Goal: Task Accomplishment & Management: Complete application form

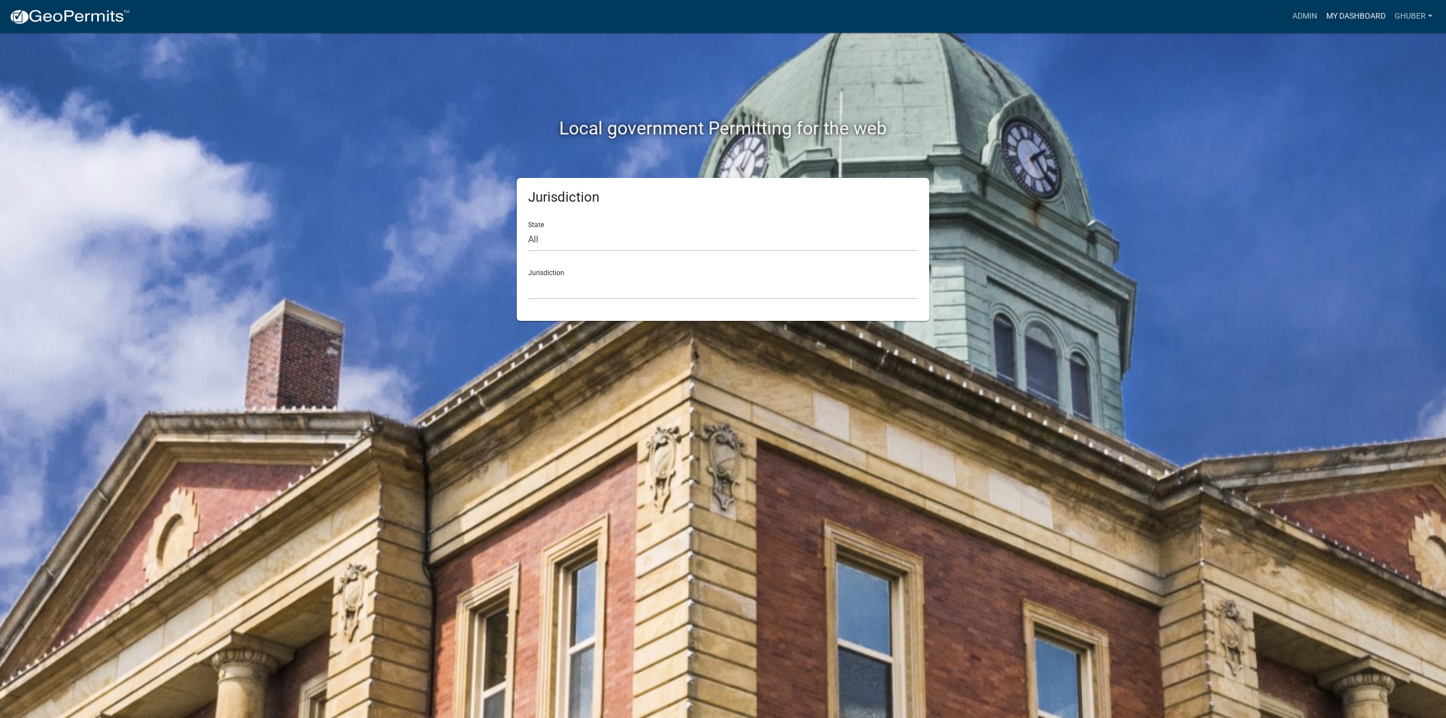
click at [1357, 16] on link "My Dashboard" at bounding box center [1355, 16] width 68 height 21
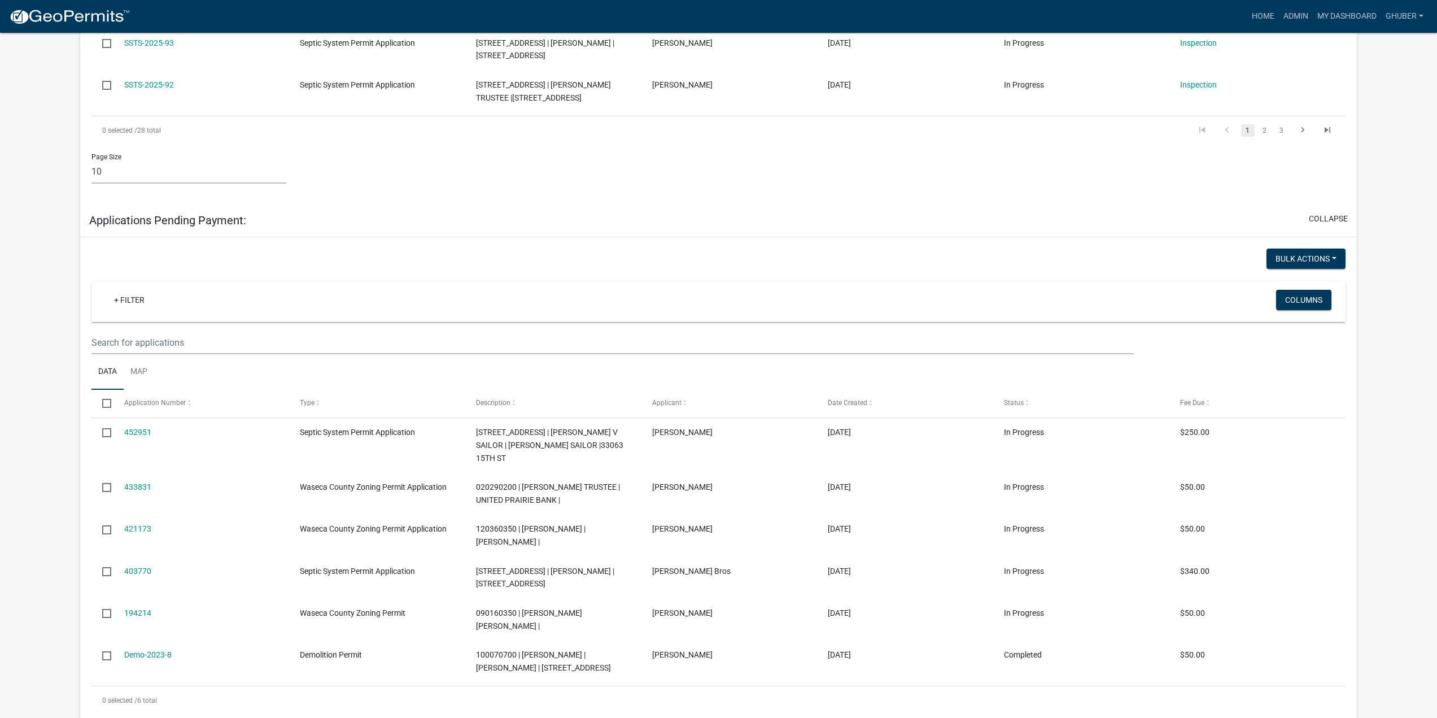
scroll to position [791, 0]
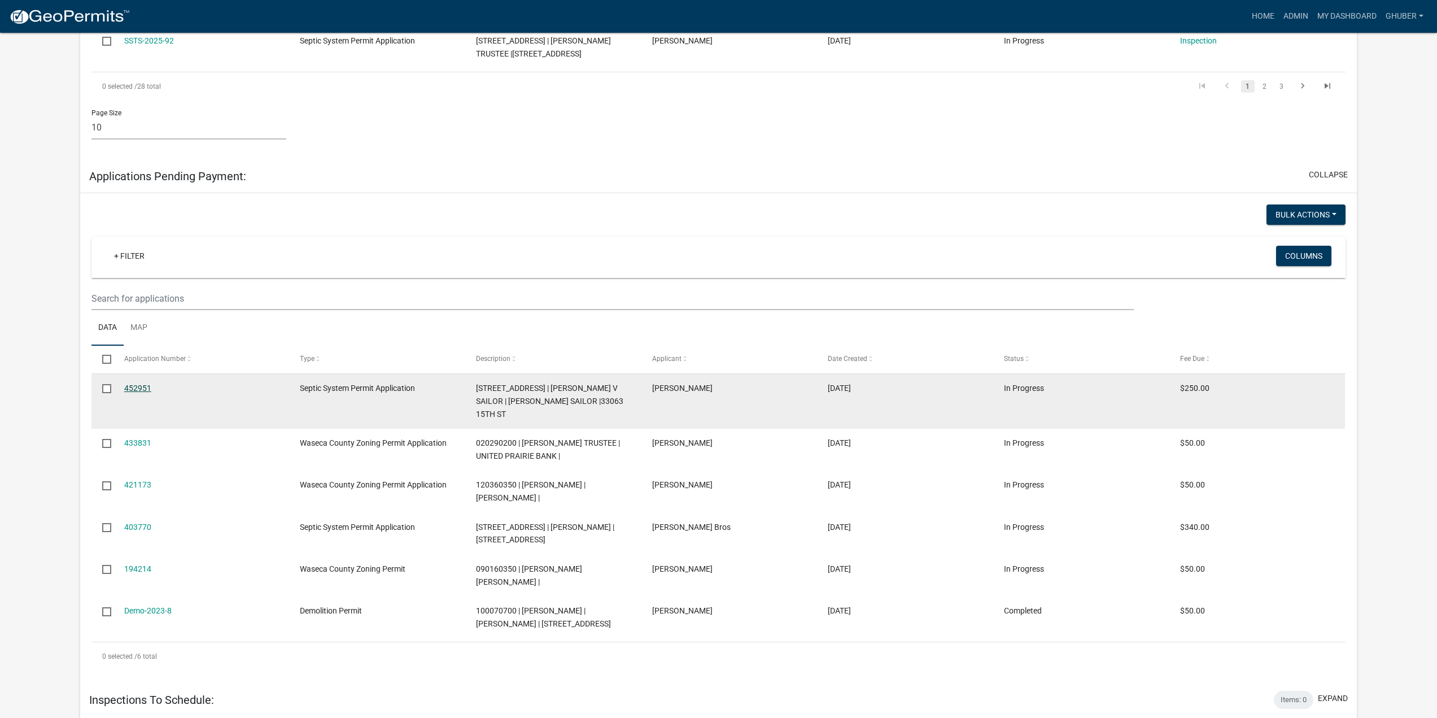
click at [139, 383] on link "452951" at bounding box center [137, 387] width 27 height 9
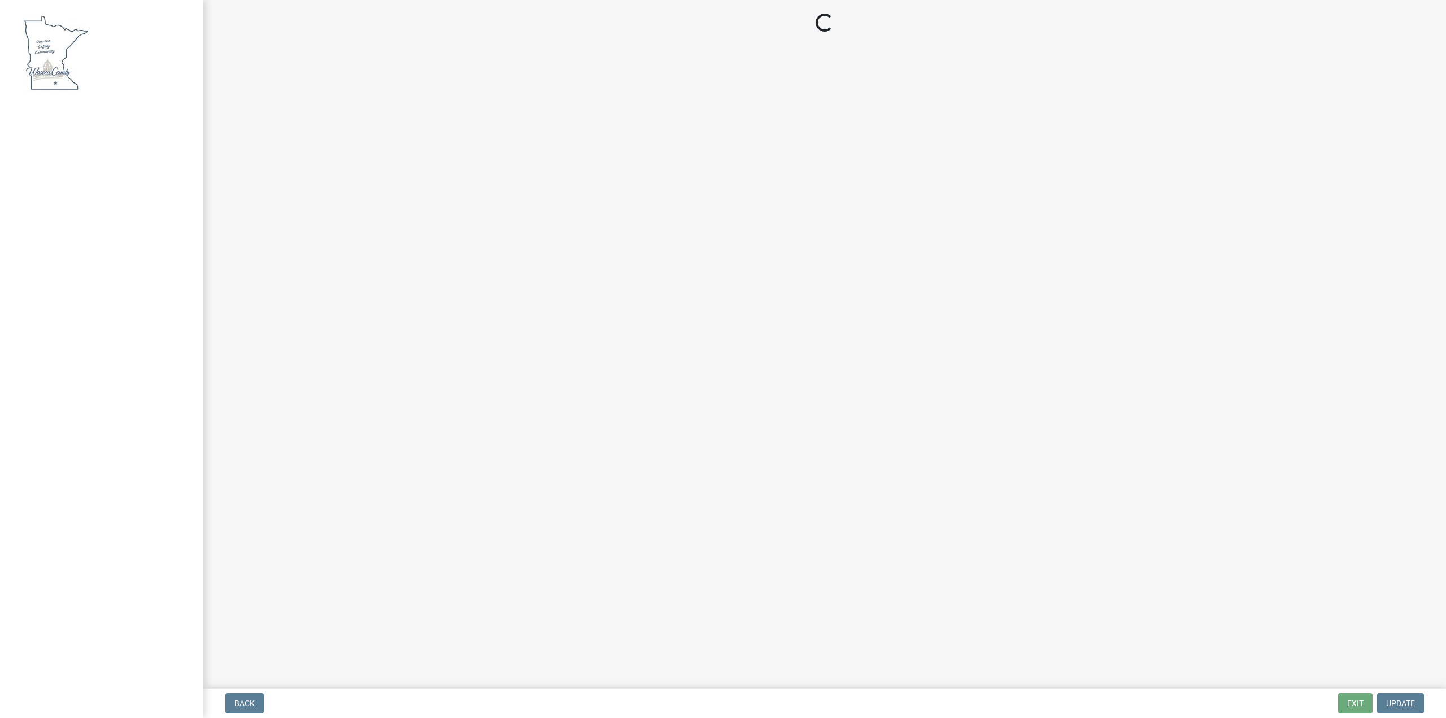
select select "3: 3"
